Goal: Transaction & Acquisition: Purchase product/service

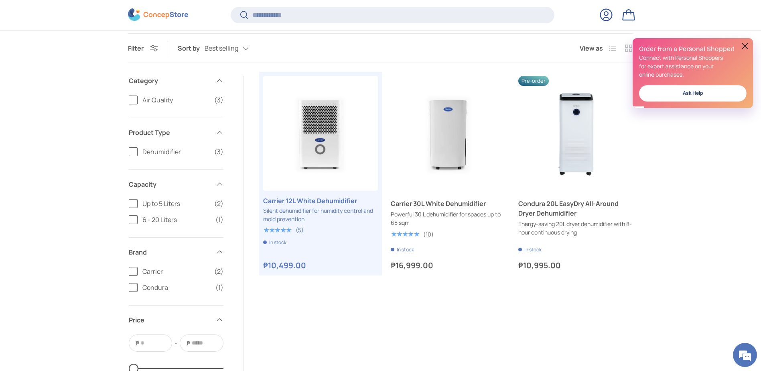
scroll to position [159, 0]
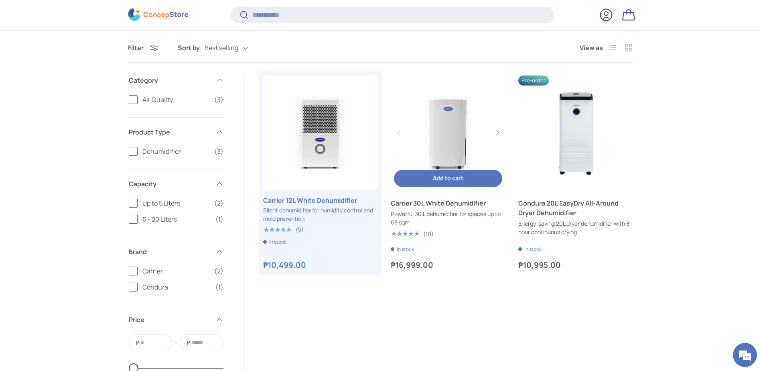
click at [433, 155] on link "Carrier 30L White Dehumidifier" at bounding box center [448, 132] width 115 height 115
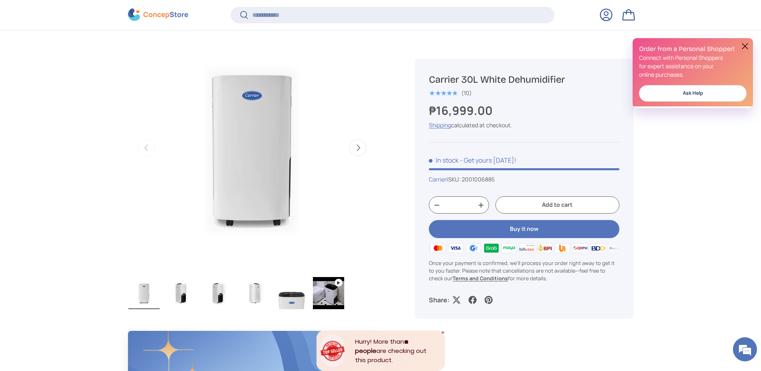
scroll to position [319, 0]
click at [187, 292] on img "Gallery Viewer" at bounding box center [180, 292] width 31 height 32
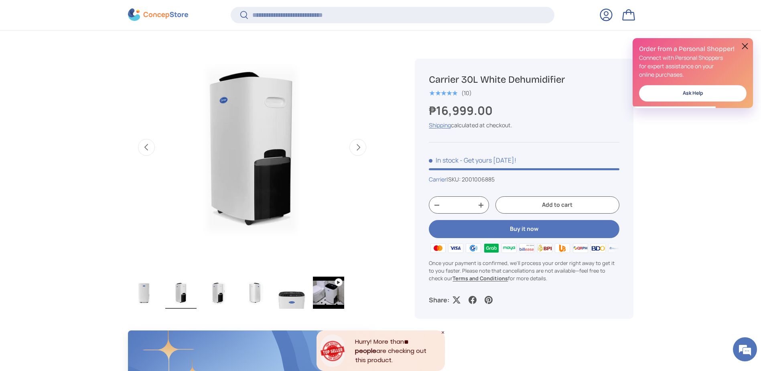
scroll to position [0, 0]
click at [220, 292] on img "Gallery Viewer" at bounding box center [217, 292] width 31 height 32
click at [257, 294] on img "Gallery Viewer" at bounding box center [254, 292] width 31 height 32
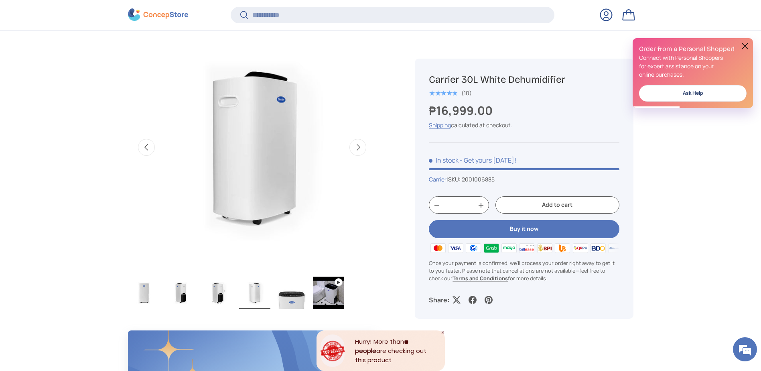
click at [289, 293] on img "Gallery Viewer" at bounding box center [291, 292] width 31 height 32
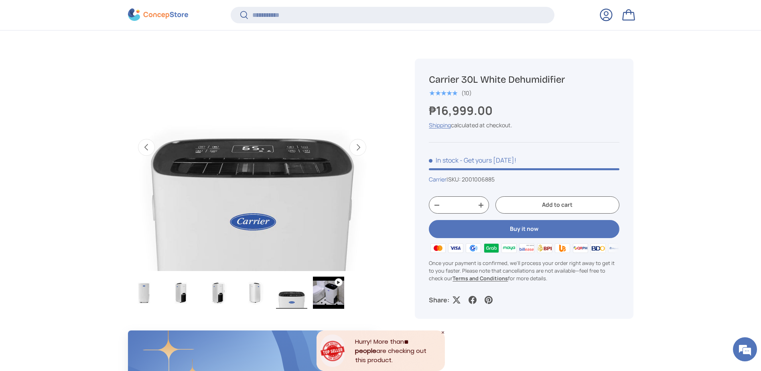
click at [220, 286] on img "Gallery Viewer" at bounding box center [217, 292] width 31 height 32
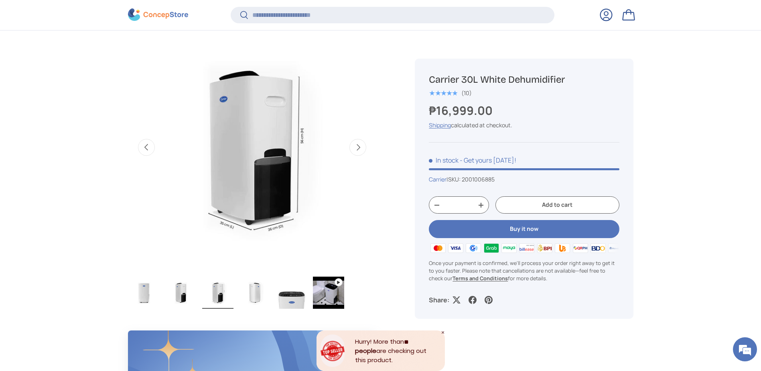
click at [192, 291] on img "Gallery Viewer" at bounding box center [180, 292] width 31 height 32
click at [243, 297] on img "Gallery Viewer" at bounding box center [254, 292] width 31 height 32
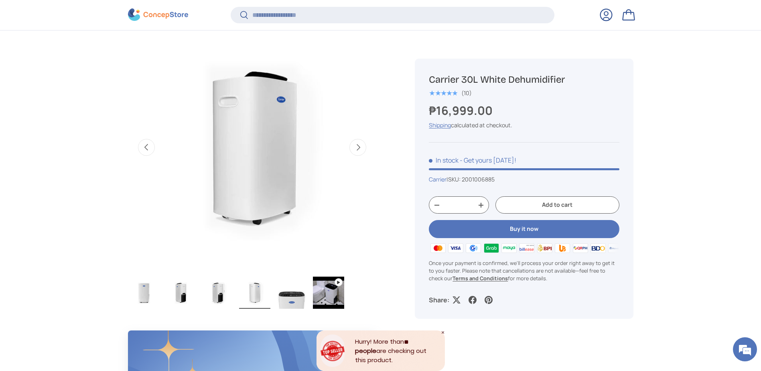
click at [302, 301] on img "Gallery Viewer" at bounding box center [291, 292] width 31 height 32
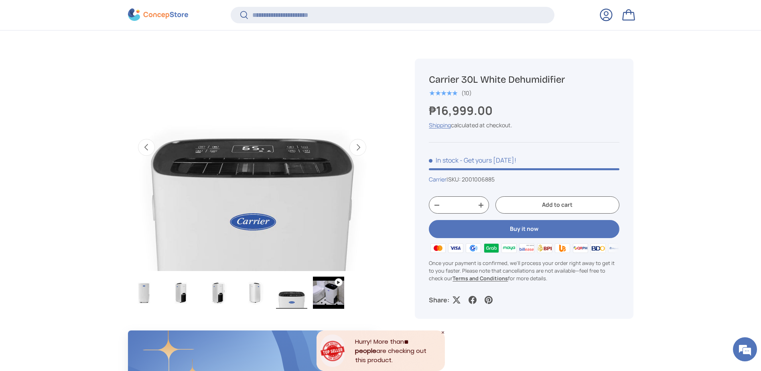
click at [337, 300] on img "Gallery Viewer" at bounding box center [328, 292] width 31 height 32
